Goal: Find specific page/section: Find specific page/section

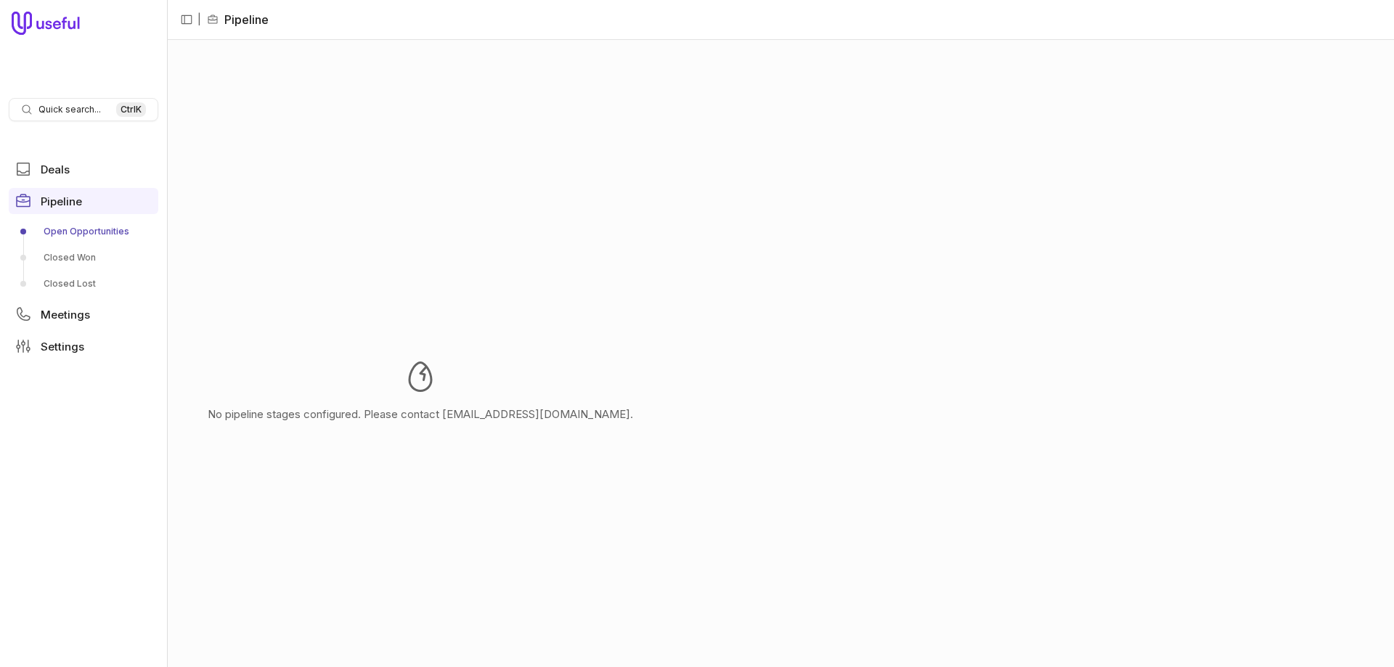
click at [88, 224] on link "Open Opportunities" at bounding box center [84, 231] width 150 height 23
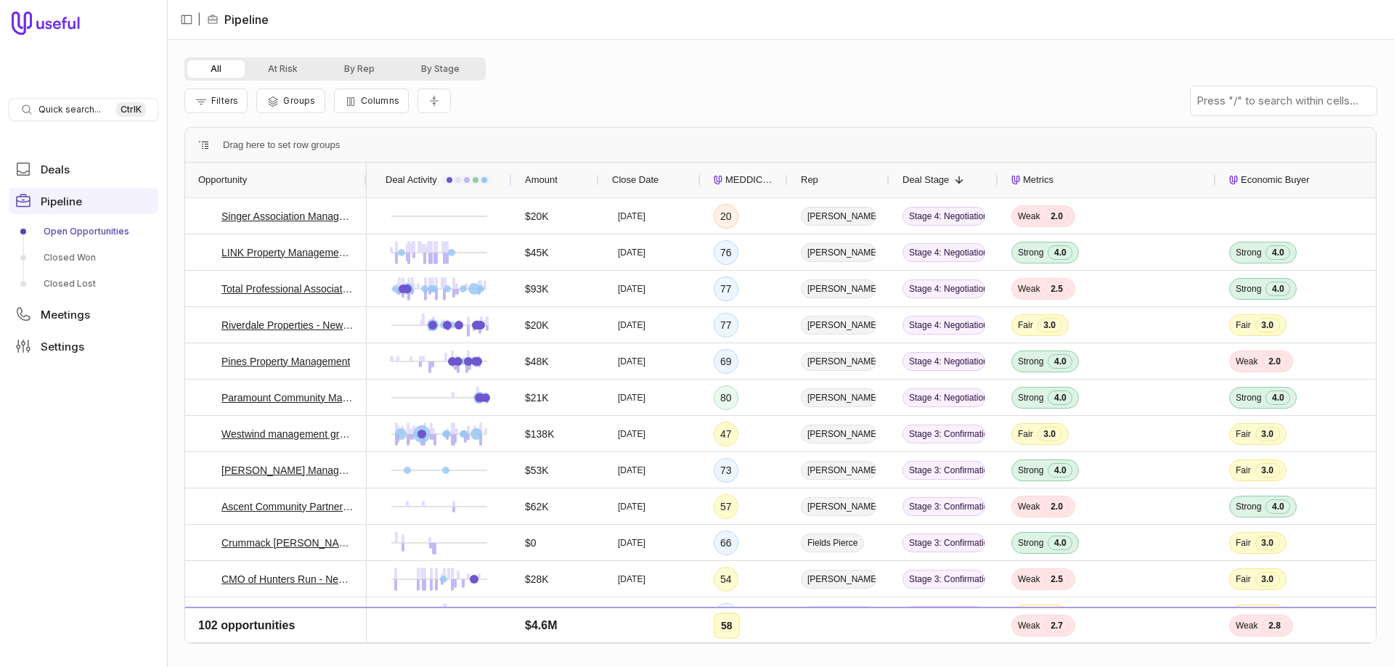
click at [742, 181] on span "MEDDICC Score" at bounding box center [749, 179] width 49 height 17
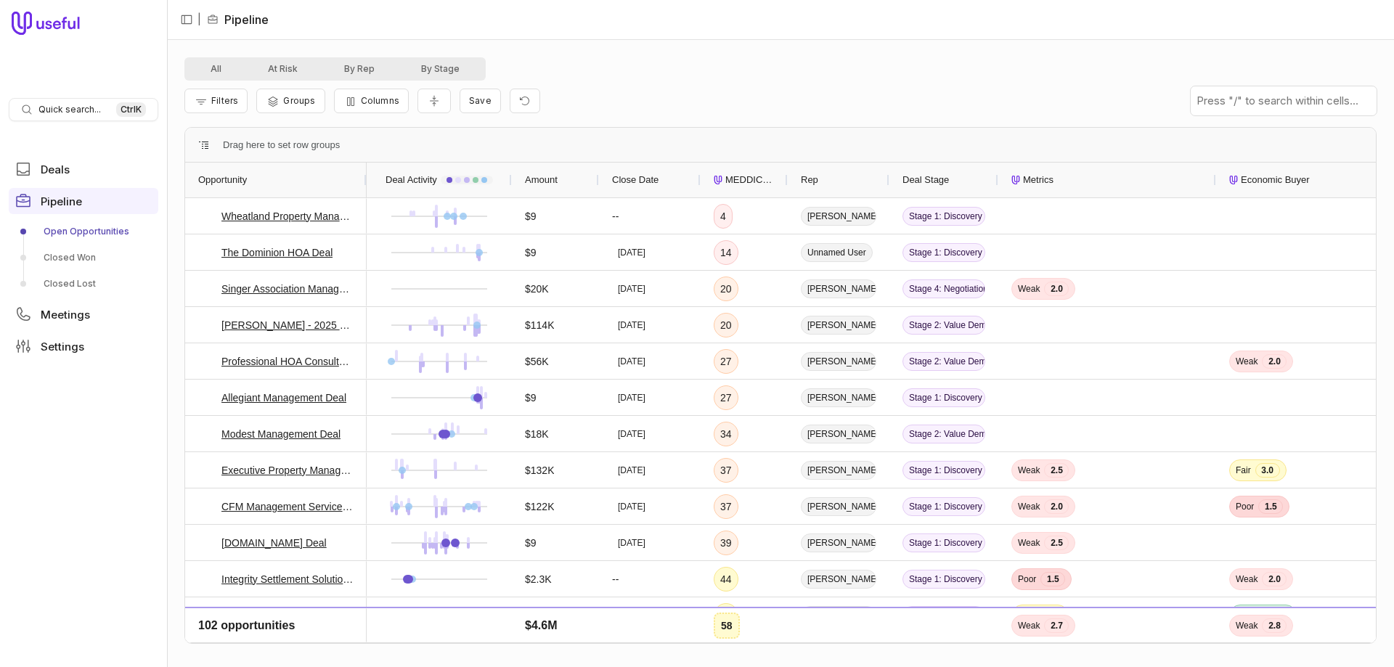
click at [738, 183] on span "MEDDICC Score" at bounding box center [749, 179] width 49 height 17
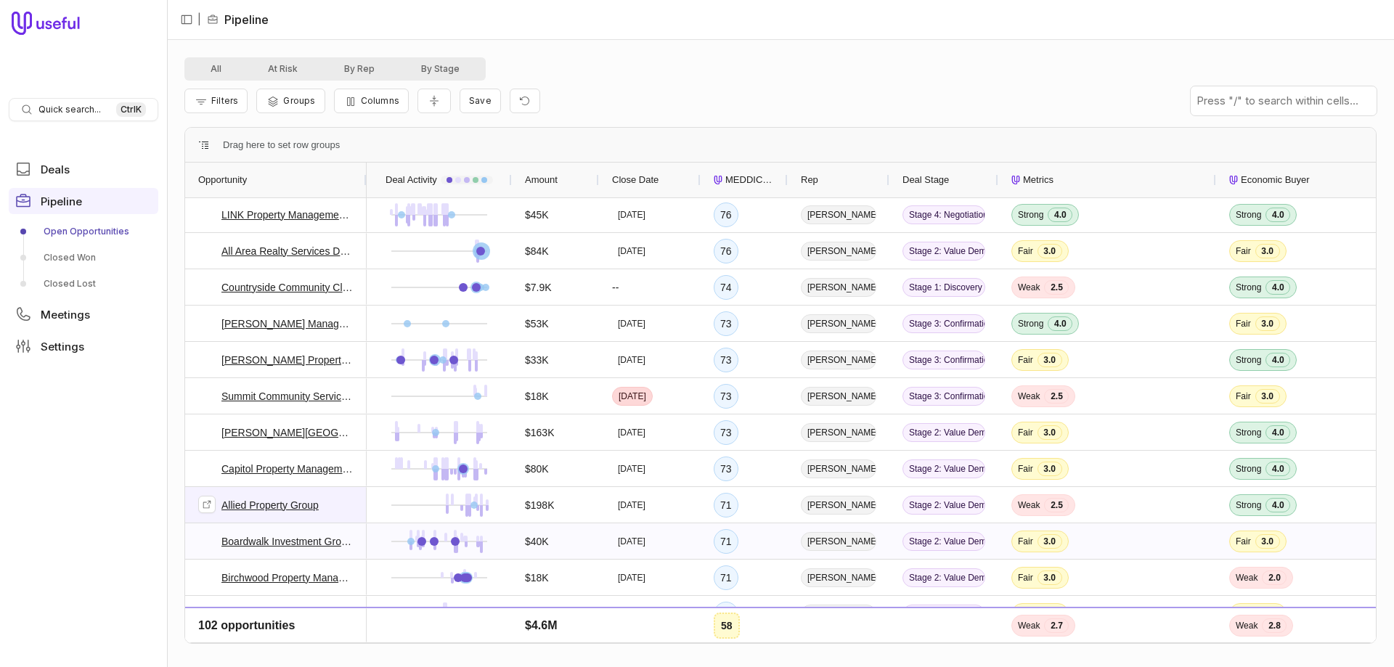
scroll to position [148, 0]
